Goal: Information Seeking & Learning: Find specific fact

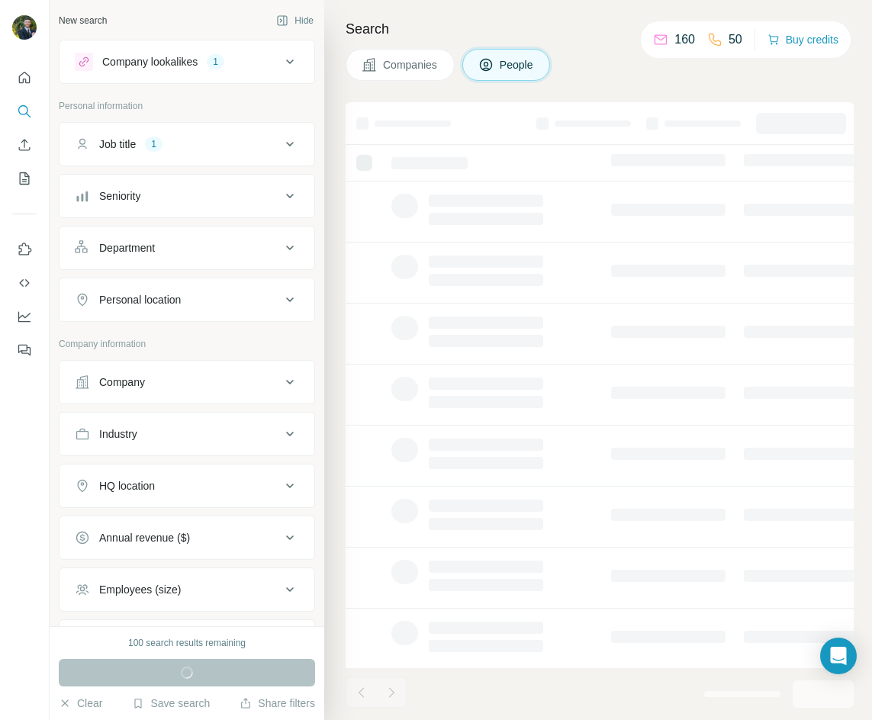
drag, startPoint x: 283, startPoint y: 197, endPoint x: 279, endPoint y: 129, distance: 68.1
click at [279, 129] on ul "Job title 1 Seniority Department Personal location" at bounding box center [187, 222] width 256 height 200
click at [280, 153] on button "Job title 1" at bounding box center [187, 144] width 255 height 37
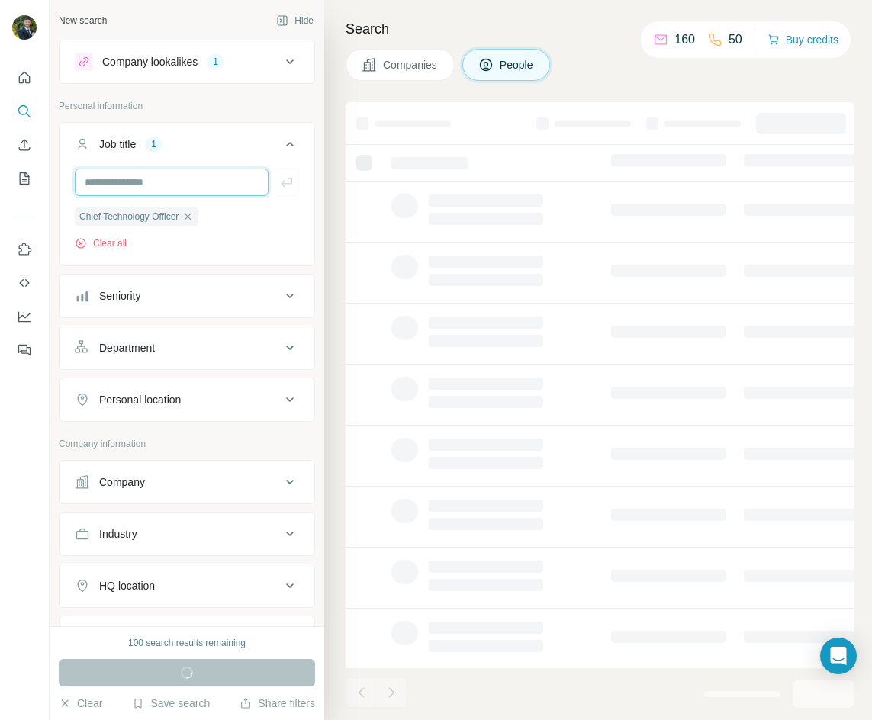
click at [167, 185] on input "text" at bounding box center [172, 182] width 194 height 27
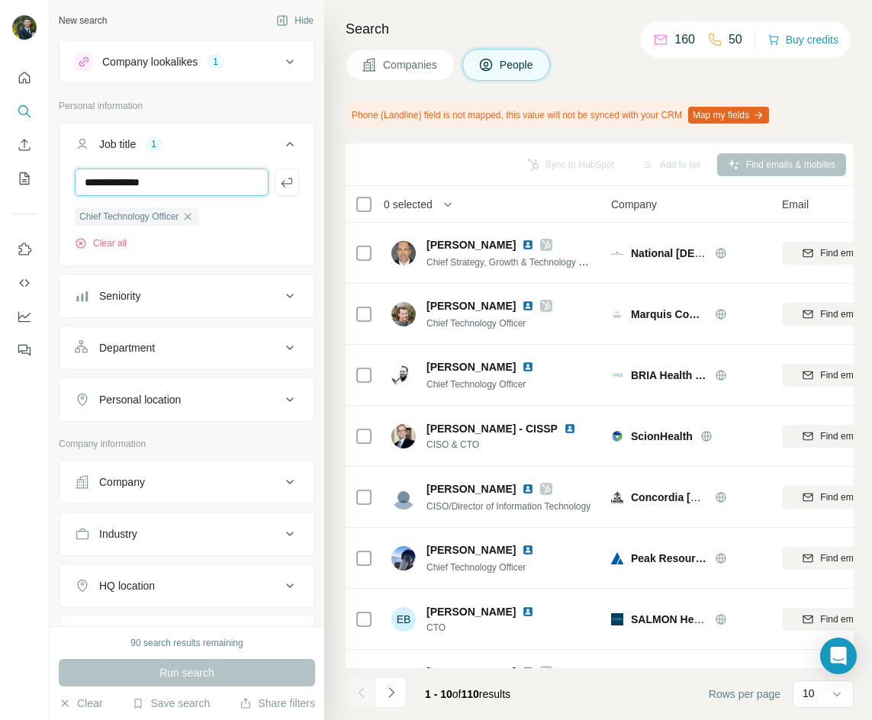
type input "**********"
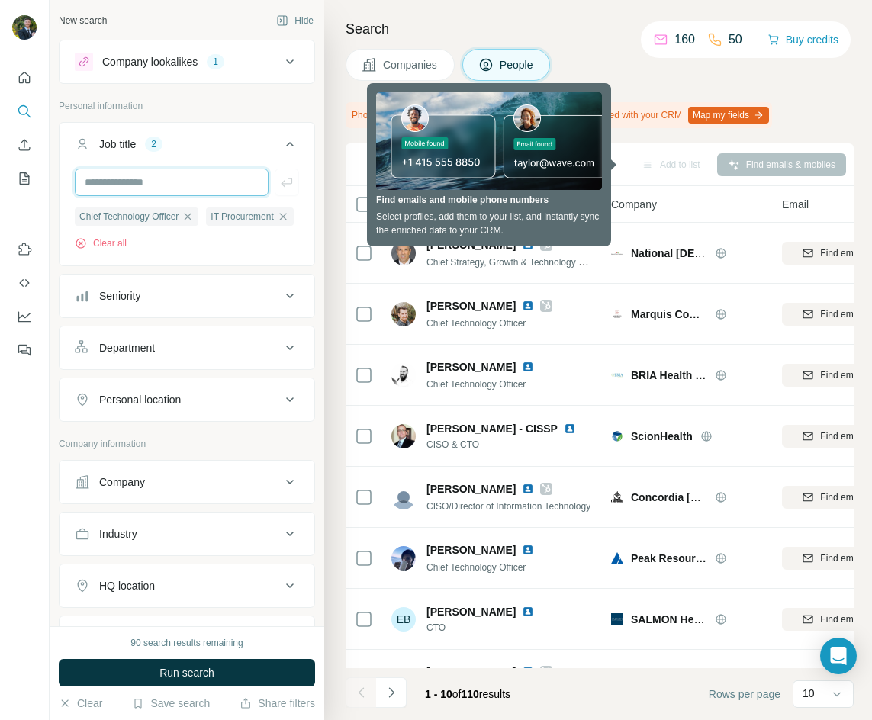
click at [176, 185] on input "text" at bounding box center [172, 182] width 194 height 27
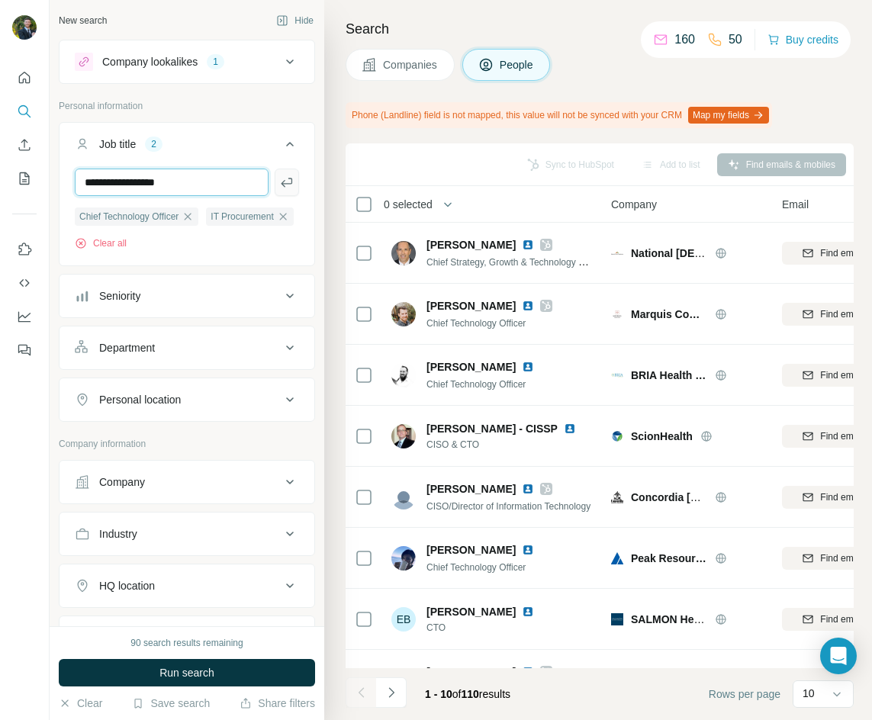
type input "**********"
click at [279, 186] on icon "button" at bounding box center [286, 182] width 15 height 15
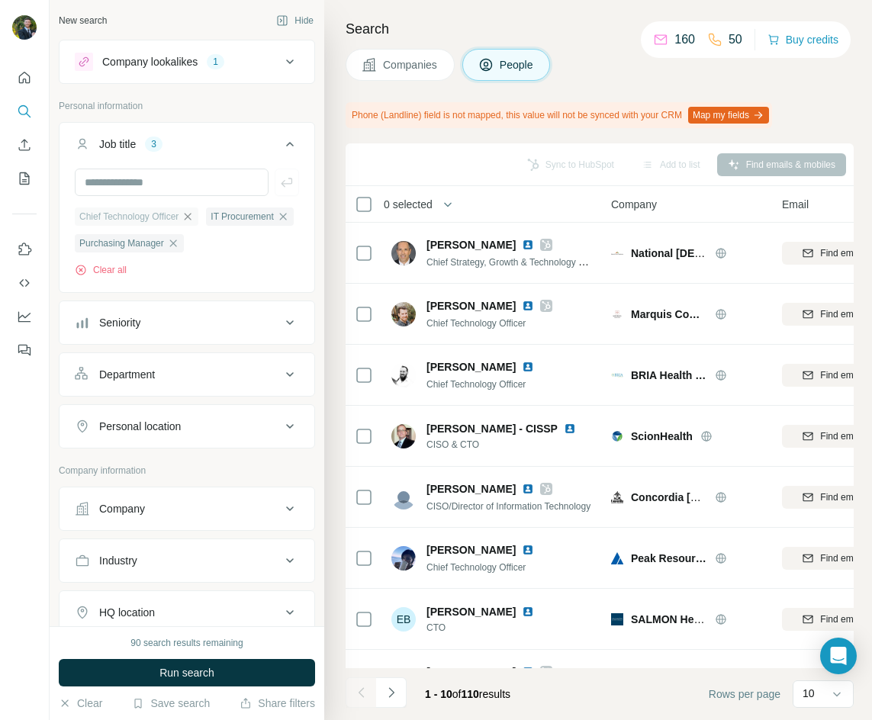
click at [194, 211] on icon "button" at bounding box center [188, 217] width 12 height 12
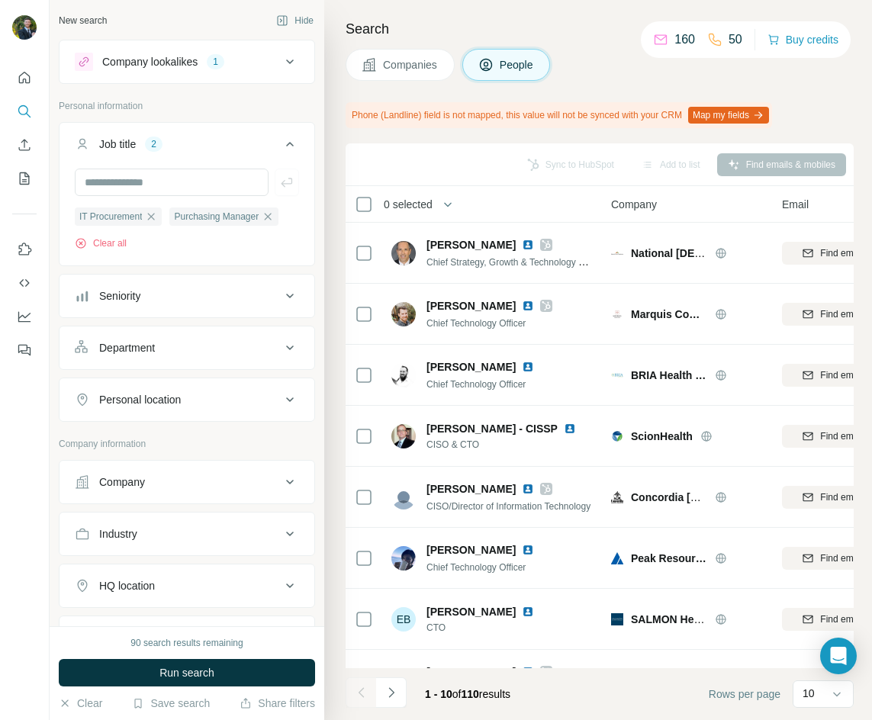
click at [281, 141] on icon at bounding box center [290, 144] width 18 height 18
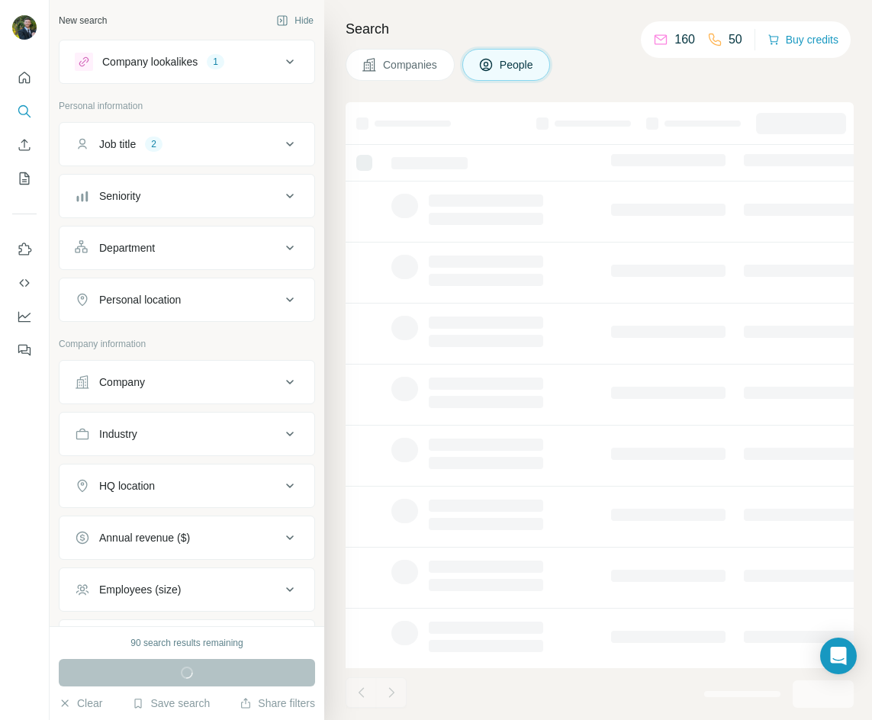
click at [193, 245] on div "Department" at bounding box center [178, 247] width 206 height 15
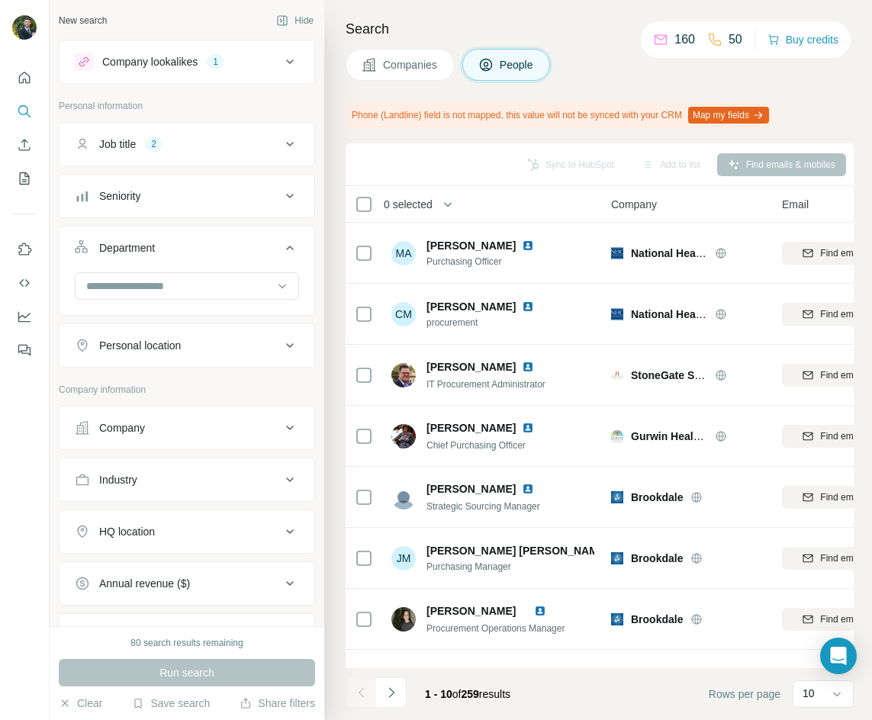
click at [268, 252] on div "Department" at bounding box center [178, 247] width 206 height 15
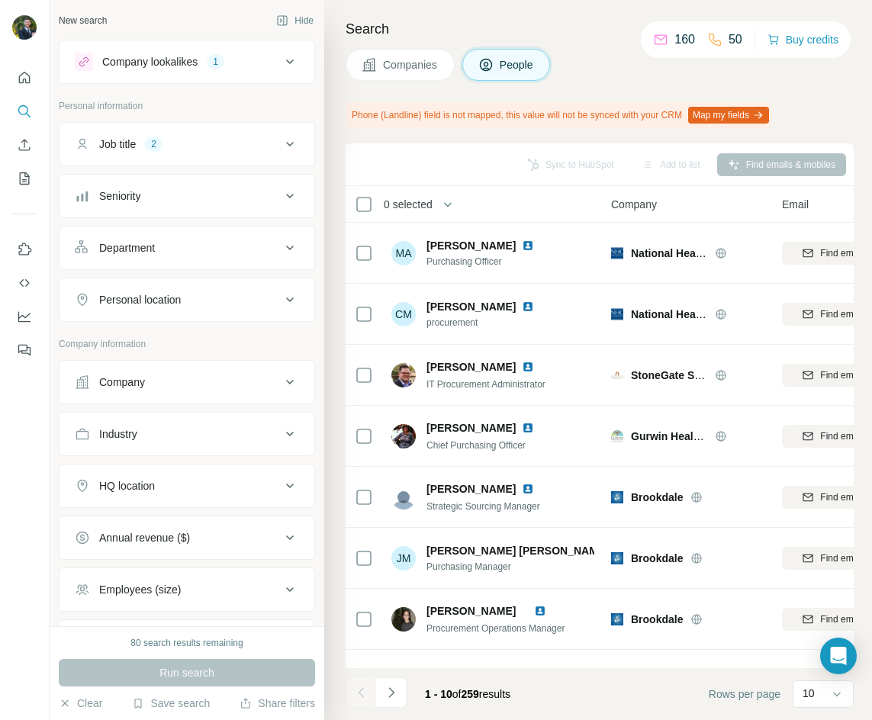
click at [227, 250] on div "Department" at bounding box center [178, 247] width 206 height 15
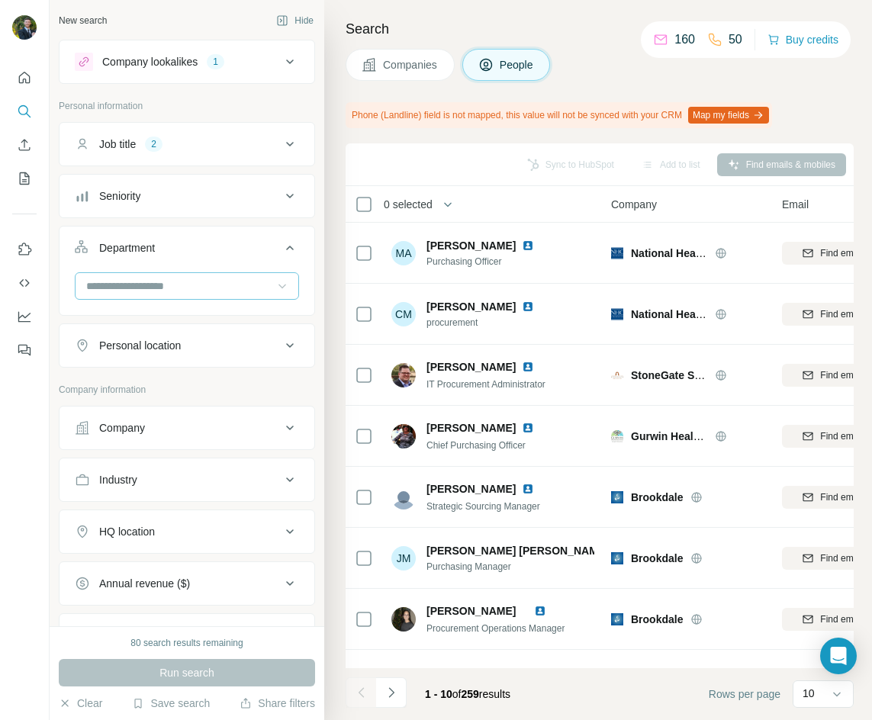
click at [275, 288] on icon at bounding box center [282, 286] width 15 height 15
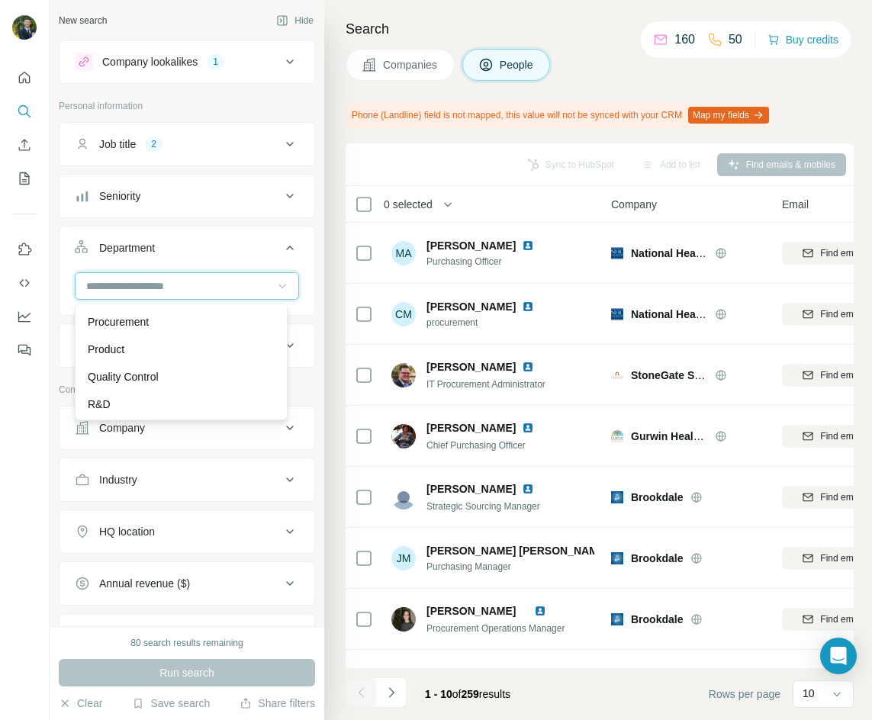
scroll to position [549, 0]
click at [328, 363] on div "Search Companies People Phone (Landline) field is not mapped, this value will n…" at bounding box center [598, 360] width 548 height 720
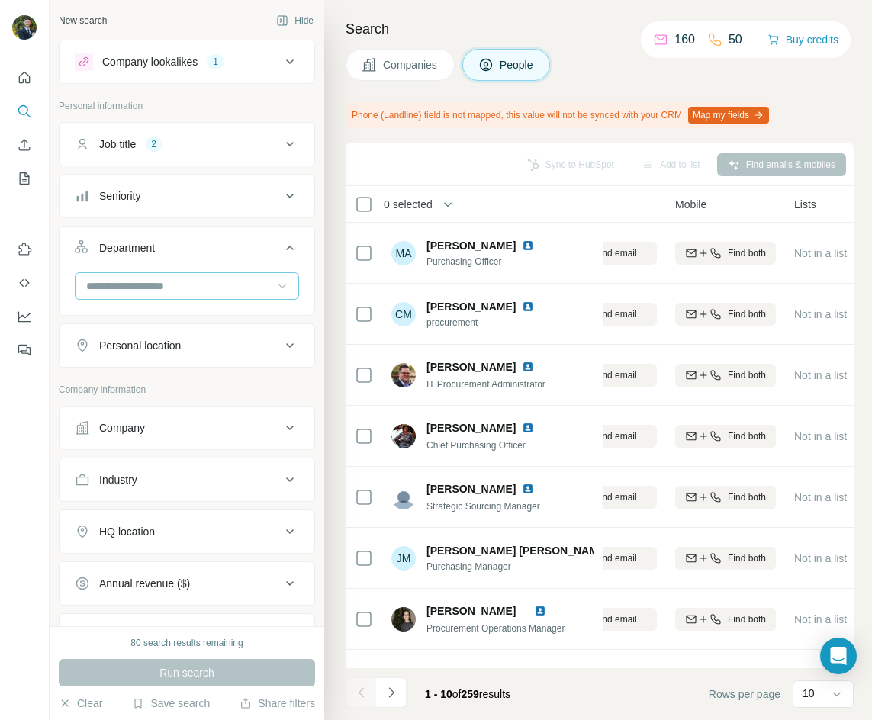
scroll to position [0, 264]
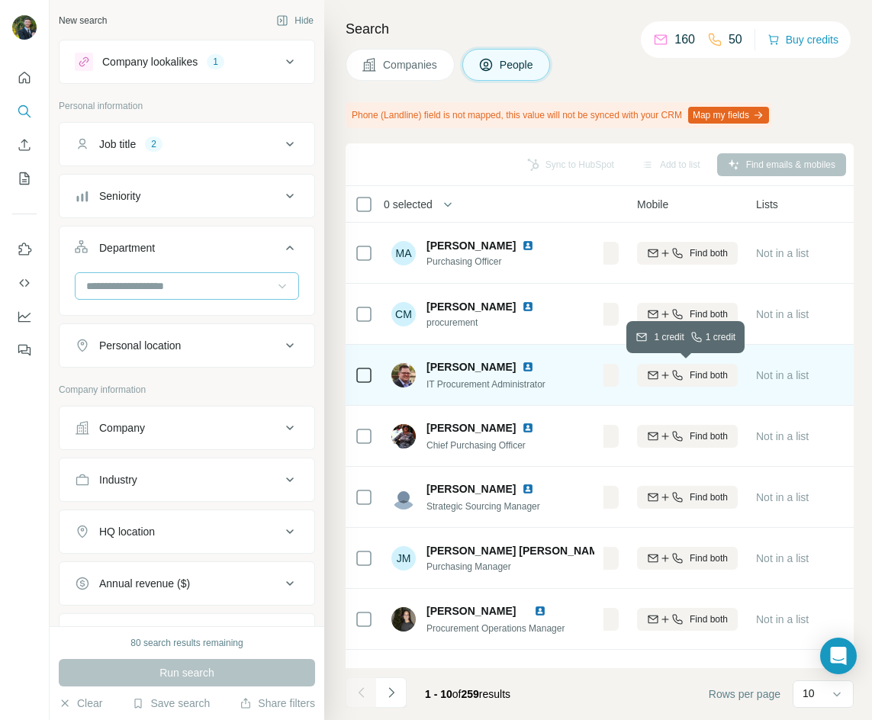
click at [687, 371] on div "Find both" at bounding box center [687, 376] width 101 height 14
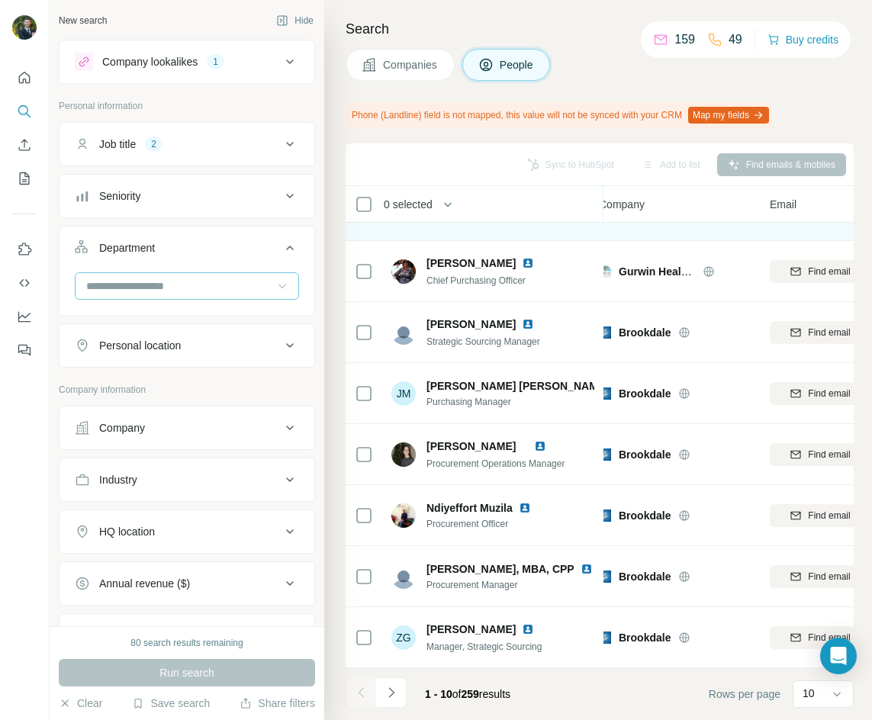
scroll to position [172, 17]
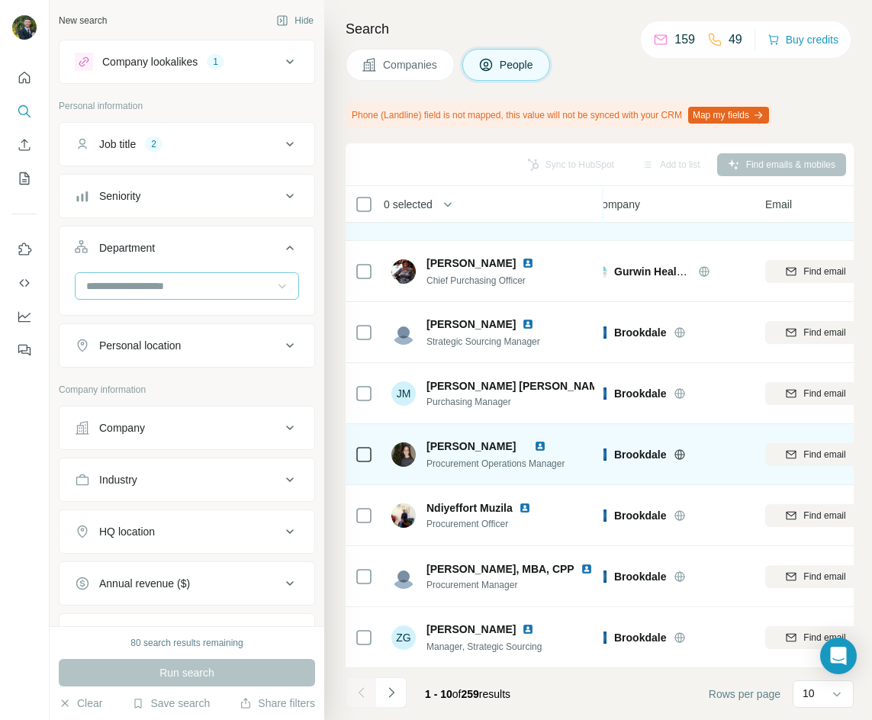
click at [404, 447] on img at bounding box center [403, 455] width 24 height 24
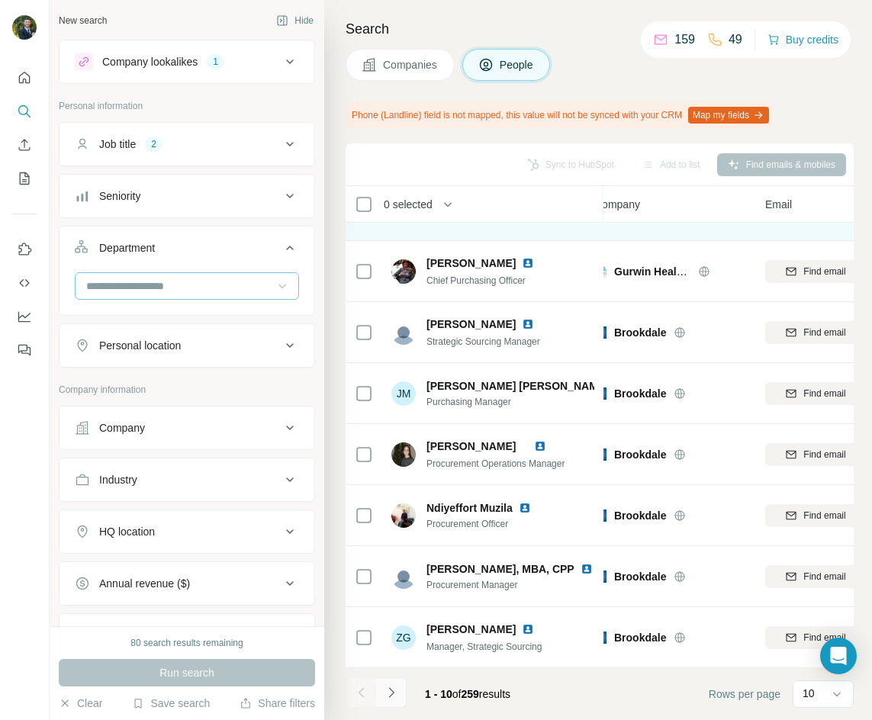
click at [399, 691] on button "Navigate to next page" at bounding box center [391, 693] width 31 height 31
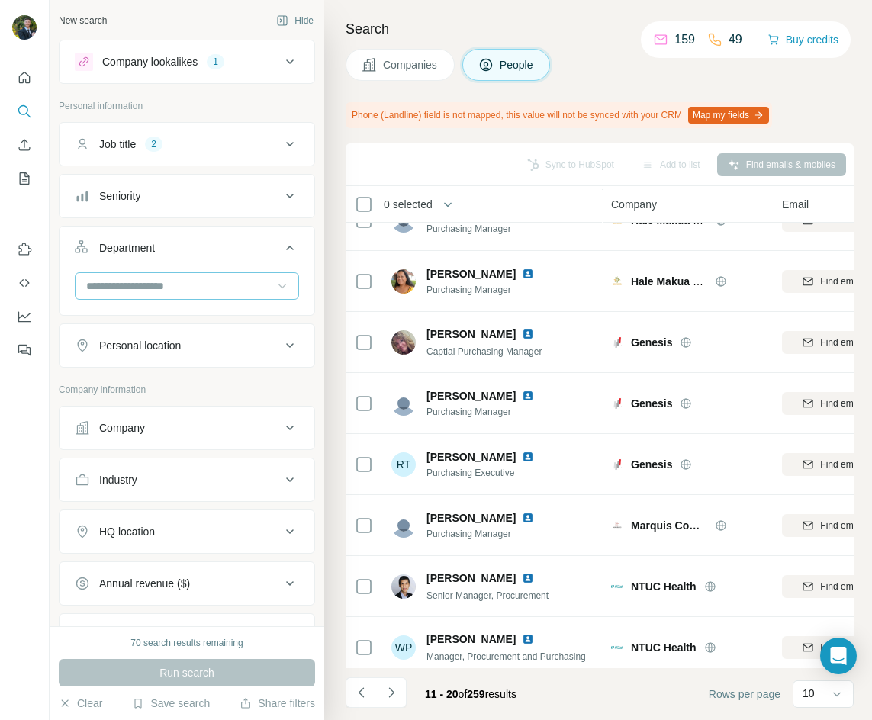
scroll to position [172, 0]
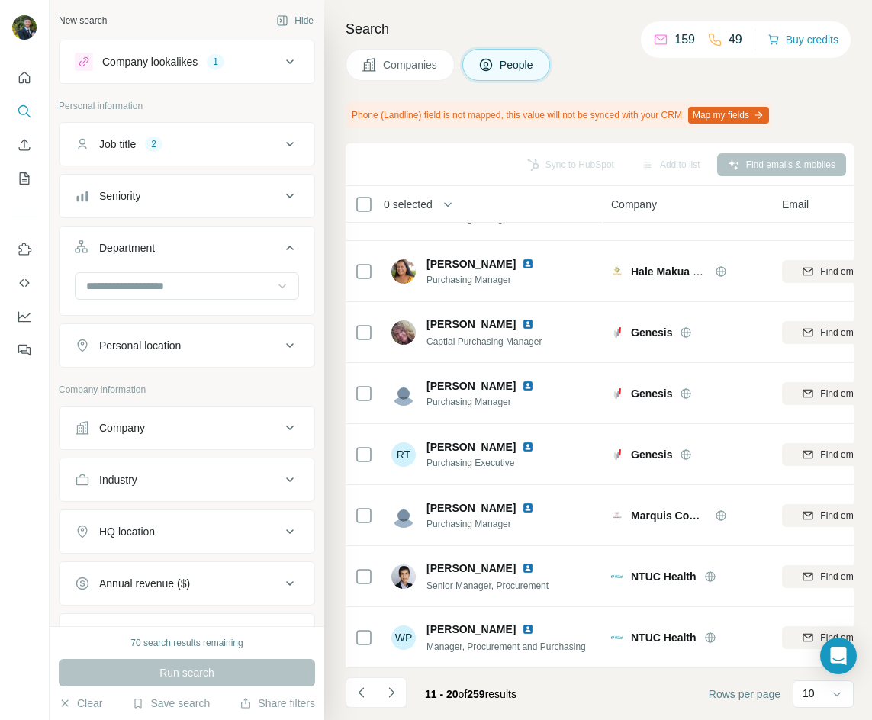
click at [281, 141] on icon at bounding box center [290, 144] width 18 height 18
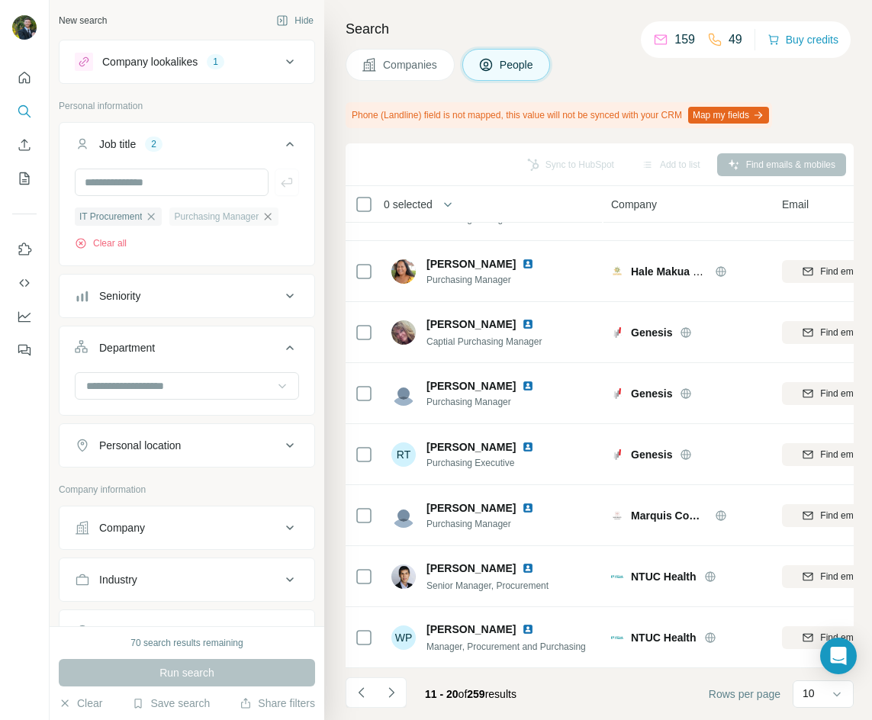
click at [271, 215] on icon "button" at bounding box center [268, 217] width 12 height 12
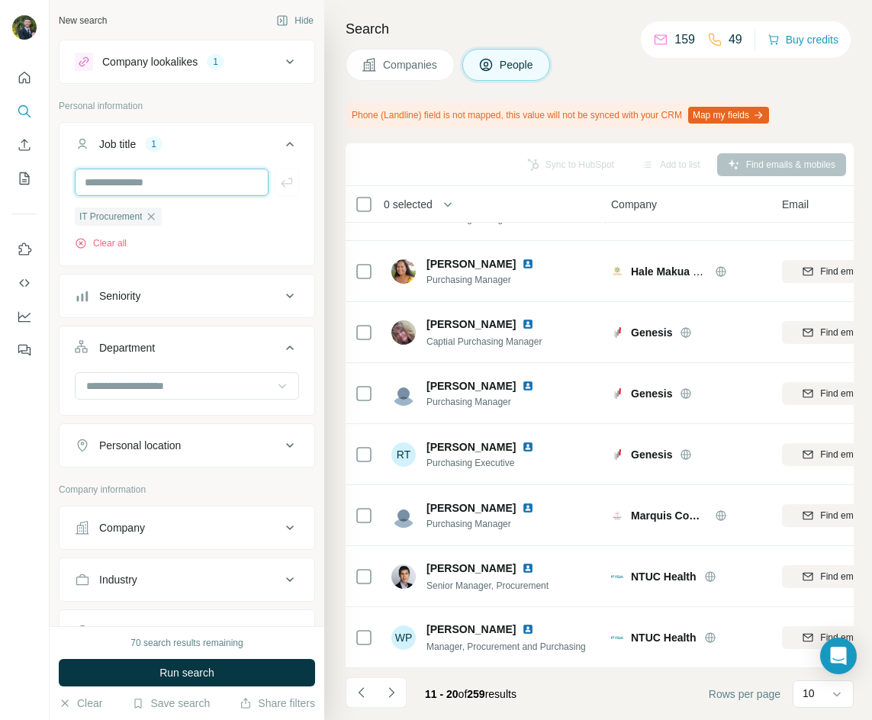
click at [171, 182] on input "text" at bounding box center [172, 182] width 194 height 27
click at [90, 183] on input "**********" at bounding box center [172, 182] width 194 height 27
type input "**********"
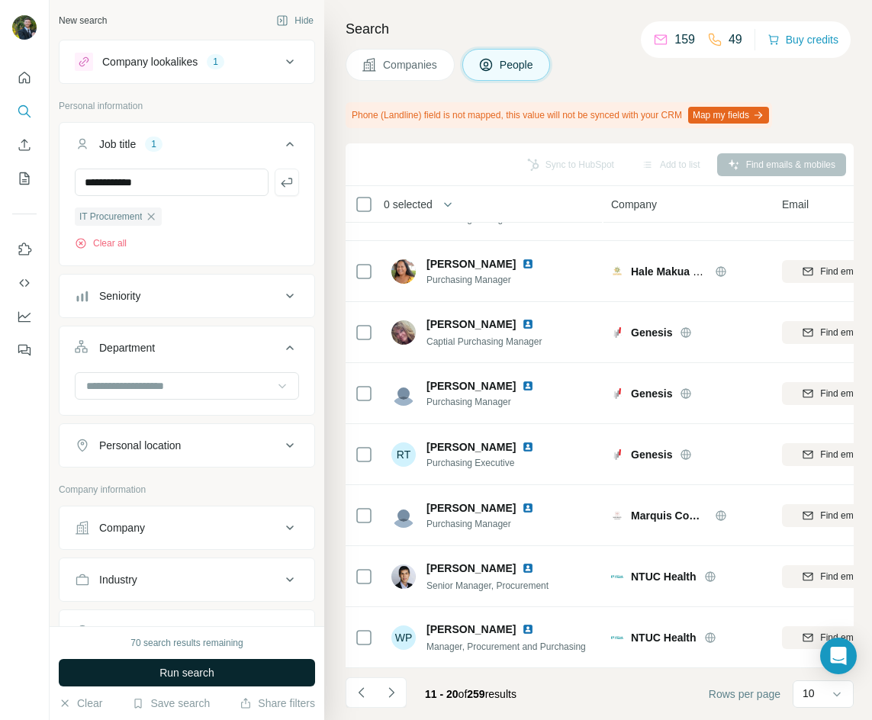
click at [206, 676] on span "Run search" at bounding box center [186, 672] width 55 height 15
